Goal: Navigation & Orientation: Go to known website

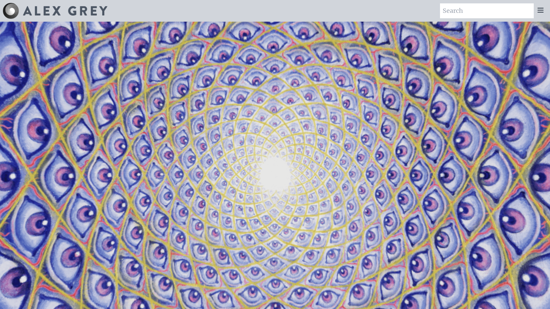
click at [46, 10] on img at bounding box center [65, 10] width 84 height 9
click at [17, 12] on img at bounding box center [11, 11] width 16 height 16
